Goal: Task Accomplishment & Management: Manage account settings

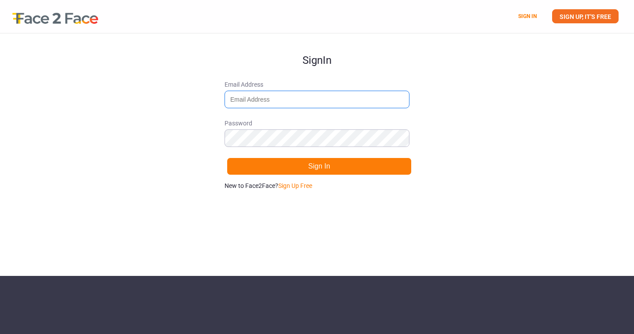
type input "[EMAIL_ADDRESS][PERSON_NAME][DOMAIN_NAME]"
click at [308, 229] on div "Sign In Email Address [EMAIL_ADDRESS][PERSON_NAME][DOMAIN_NAME] Password Sign I…" at bounding box center [316, 150] width 185 height 234
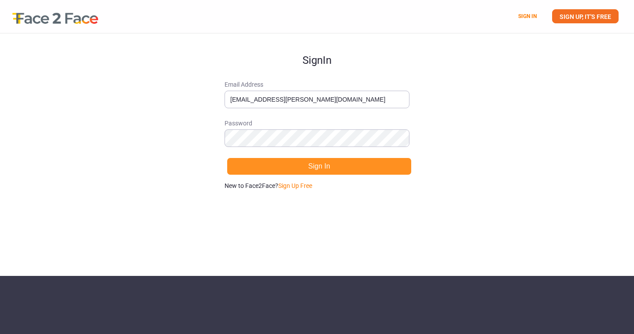
click at [308, 168] on button "Sign In" at bounding box center [319, 167] width 185 height 18
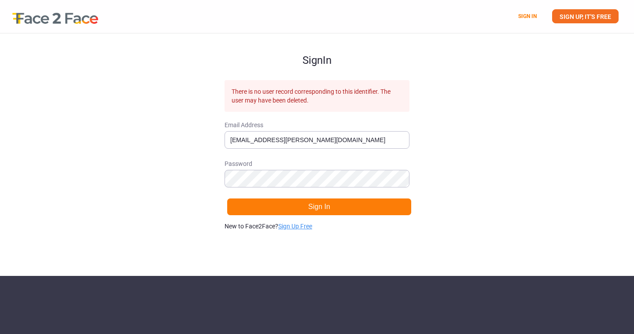
click at [303, 225] on link "Sign Up Free" at bounding box center [295, 226] width 34 height 7
click at [336, 128] on span "Email Address" at bounding box center [316, 125] width 185 height 9
click at [336, 131] on input "[EMAIL_ADDRESS][PERSON_NAME][DOMAIN_NAME]" at bounding box center [316, 140] width 185 height 18
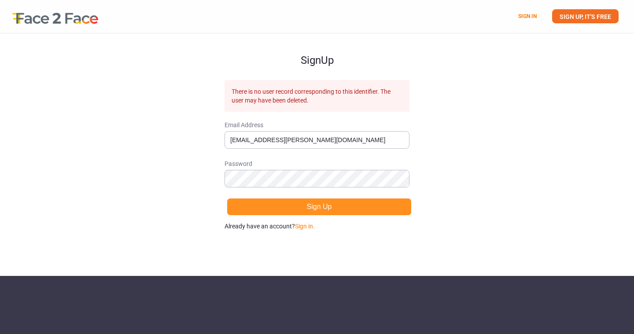
click at [326, 202] on button "Sign Up" at bounding box center [319, 207] width 185 height 18
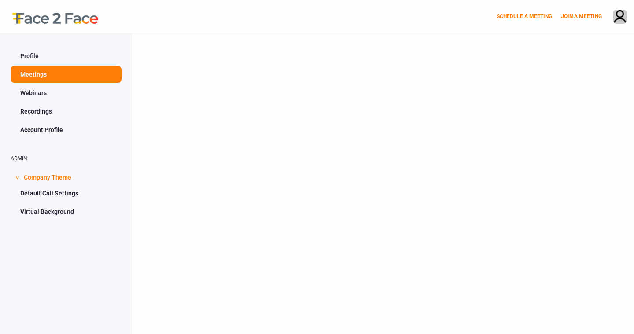
click at [304, 213] on div at bounding box center [383, 200] width 502 height 334
click at [221, 84] on div at bounding box center [383, 200] width 502 height 334
click at [625, 11] on img at bounding box center [619, 17] width 13 height 15
click at [457, 90] on div at bounding box center [383, 200] width 502 height 334
click at [37, 112] on link "Recordings" at bounding box center [66, 111] width 111 height 17
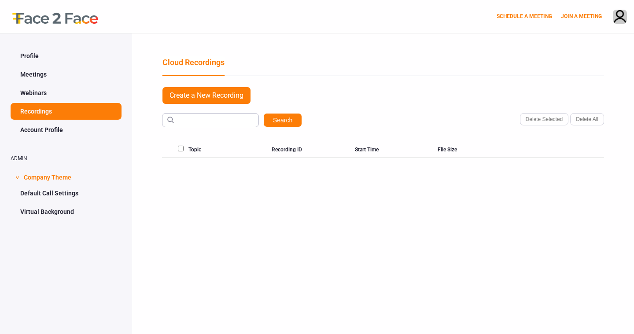
click at [33, 47] on div "Profile Meetings Webinars Recordings Account Profile ADMIN > Company Theme Defa…" at bounding box center [66, 200] width 132 height 334
click at [29, 55] on link "Profile" at bounding box center [66, 56] width 111 height 17
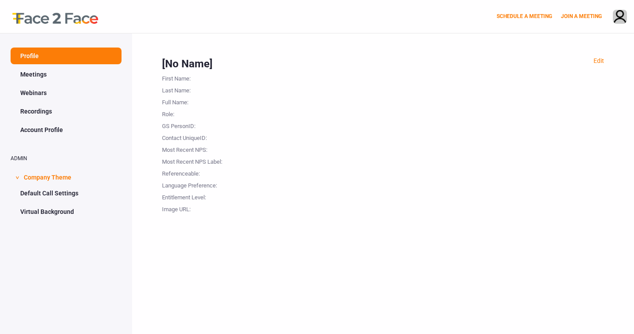
click at [203, 65] on div "[No Name]" at bounding box center [383, 63] width 442 height 15
